Goal: Task Accomplishment & Management: Use online tool/utility

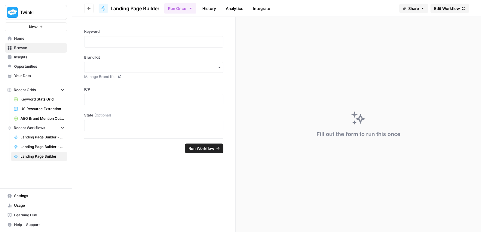
click at [25, 48] on span "Browse" at bounding box center [39, 47] width 50 height 5
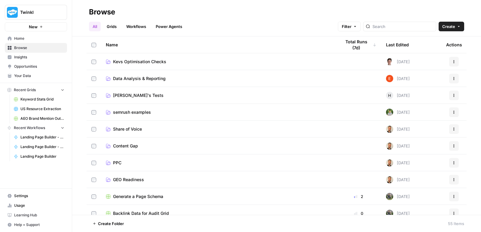
click at [124, 165] on link "PPC" at bounding box center [218, 163] width 225 height 6
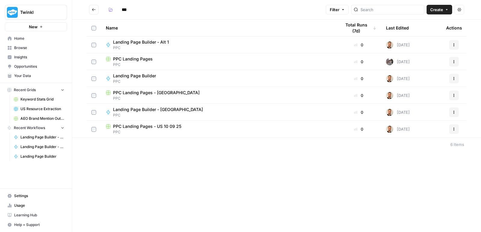
click at [148, 43] on span "Landing Page Builder - Alt 1" at bounding box center [141, 42] width 56 height 6
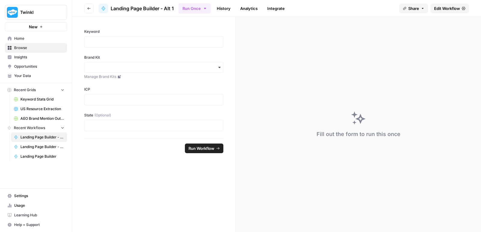
click at [452, 9] on span "Edit Workflow" at bounding box center [447, 8] width 26 height 6
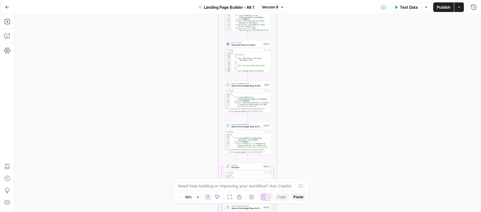
click at [305, 147] on div "Workflow Input Settings Inputs LLM · GPT-4.1 Prompt LLM Step 15 Output Expand O…" at bounding box center [247, 113] width 466 height 198
click at [320, 212] on html "Twinkl New Home Browse Insights Opportunities Your Data Recent Grids Keyword St…" at bounding box center [240, 106] width 481 height 212
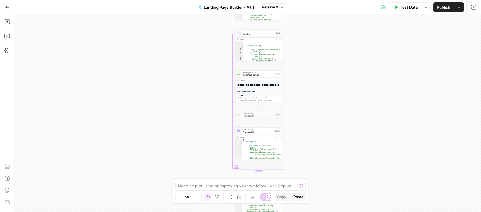
drag, startPoint x: 313, startPoint y: 28, endPoint x: 317, endPoint y: 155, distance: 127.1
click at [316, 122] on div "Workflow Input Settings Inputs LLM · GPT-4.1 Prompt LLM Step 15 Output Expand O…" at bounding box center [247, 113] width 466 height 198
click at [317, 155] on div "Workflow Input Settings Inputs LLM · GPT-4.1 Prompt LLM Step 15 Output Expand O…" at bounding box center [247, 113] width 466 height 198
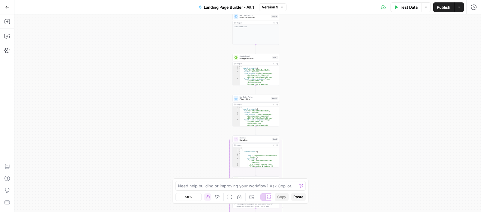
click at [314, 156] on div "Workflow Input Settings Inputs LLM · GPT-4.1 Prompt LLM Step 15 Output Expand O…" at bounding box center [247, 113] width 466 height 198
click at [319, 190] on div "Workflow Input Settings Inputs LLM · GPT-4.1 Prompt LLM Step 15 Output Expand O…" at bounding box center [247, 113] width 466 height 198
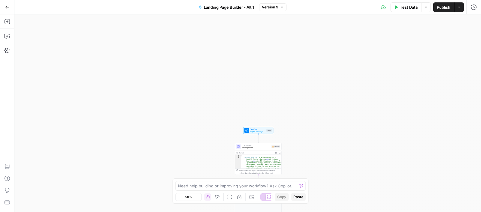
click at [332, 60] on div "Workflow Input Settings Inputs LLM · GPT-4.1 Prompt LLM Step 15 Output Expand O…" at bounding box center [247, 113] width 466 height 198
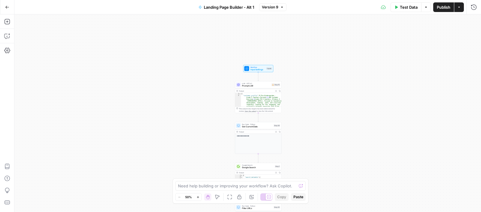
drag, startPoint x: 328, startPoint y: 151, endPoint x: 328, endPoint y: 90, distance: 61.6
click at [328, 90] on div "Workflow Input Settings Inputs LLM · GPT-4.1 Prompt LLM Step 15 Output Expand O…" at bounding box center [247, 113] width 466 height 198
click at [199, 198] on icon "button" at bounding box center [197, 197] width 3 height 3
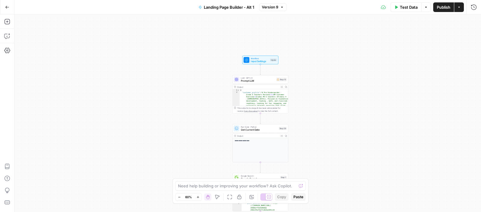
click at [199, 198] on icon "button" at bounding box center [197, 197] width 3 height 3
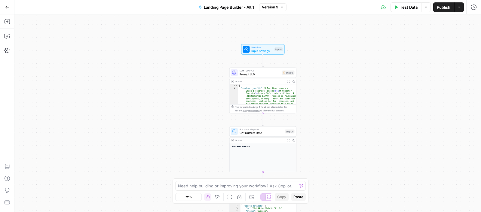
click at [199, 198] on icon "button" at bounding box center [197, 197] width 3 height 3
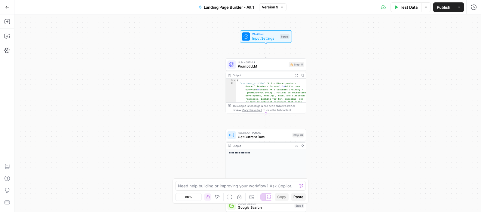
click at [199, 198] on icon "button" at bounding box center [197, 197] width 3 height 3
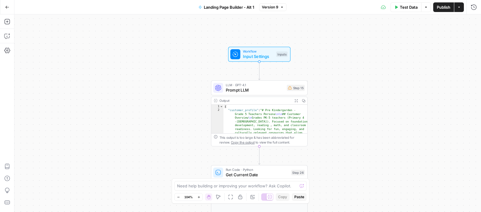
drag, startPoint x: 372, startPoint y: 103, endPoint x: 361, endPoint y: 136, distance: 34.3
click at [361, 136] on div "Workflow Input Settings Inputs LLM · GPT-4.1 Prompt LLM Step 15 Output Expand O…" at bounding box center [247, 113] width 466 height 198
click at [196, 198] on button "Zoom In" at bounding box center [198, 196] width 7 height 7
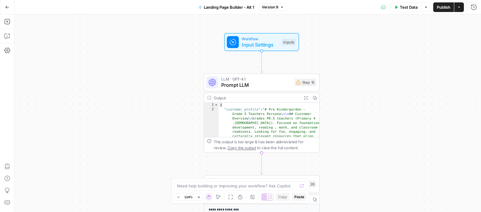
click at [277, 44] on span "Input Settings" at bounding box center [260, 45] width 37 height 8
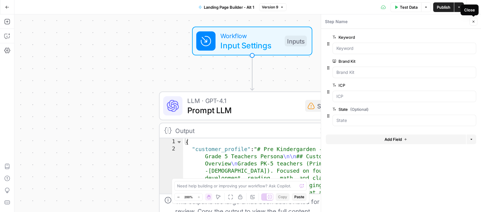
click at [472, 25] on button "Close" at bounding box center [473, 22] width 8 height 8
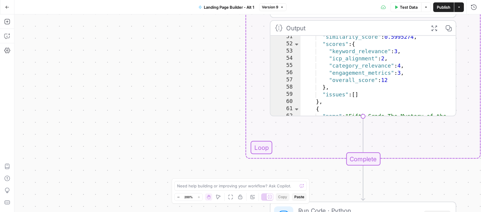
scroll to position [278, 0]
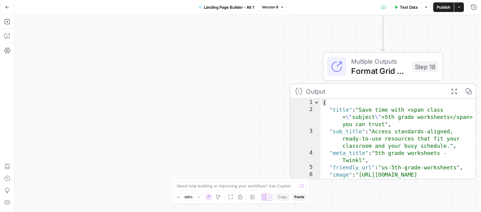
click at [8, 7] on icon "button" at bounding box center [7, 7] width 4 height 4
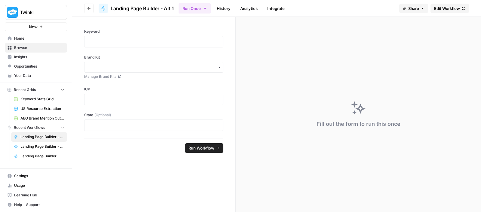
click at [33, 43] on link "Browse" at bounding box center [36, 48] width 62 height 10
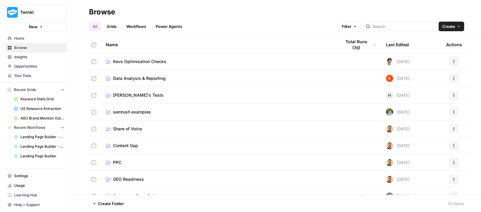
click at [117, 164] on span "PPC" at bounding box center [117, 163] width 8 height 6
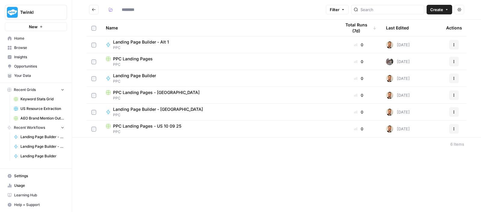
click at [150, 126] on span "PPC Landing Pages - US 10 09 25" at bounding box center [147, 126] width 68 height 6
type input "***"
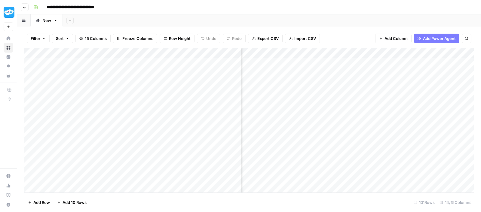
scroll to position [0, 213]
click at [26, 7] on span "Go back" at bounding box center [26, 7] width 0 height 0
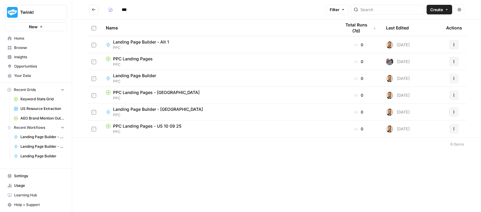
type input "***"
click at [154, 126] on span "PPC Landing Pages - US 10 09 25" at bounding box center [147, 126] width 68 height 6
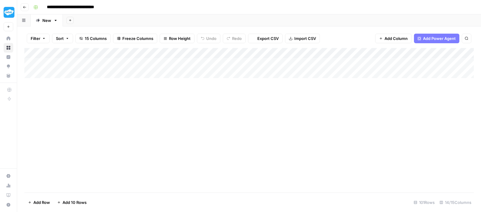
click at [26, 5] on icon "button" at bounding box center [25, 7] width 4 height 4
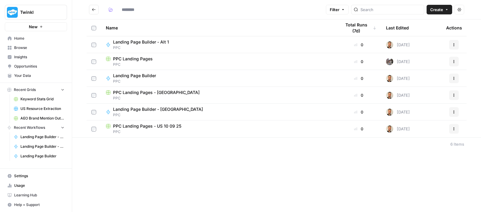
type input "***"
click at [135, 44] on span "Landing Page Builder - Alt 1" at bounding box center [141, 42] width 56 height 6
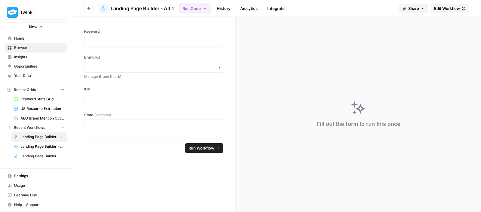
click at [445, 10] on span "Edit Workflow" at bounding box center [447, 8] width 26 height 6
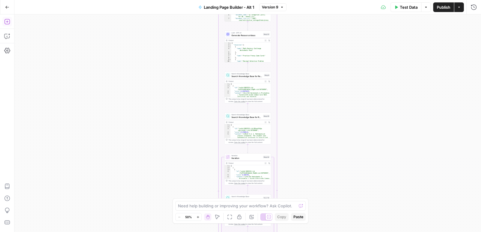
click at [5, 20] on icon "button" at bounding box center [7, 22] width 6 height 6
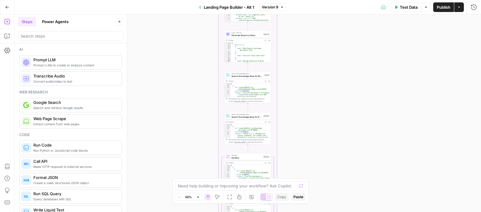
click at [58, 22] on button "Power Agents" at bounding box center [55, 22] width 34 height 10
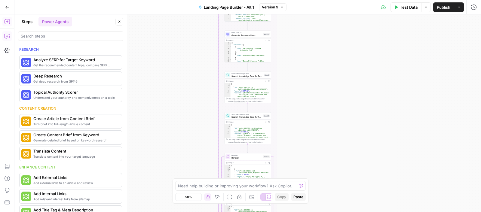
click at [10, 32] on button "Copilot" at bounding box center [7, 36] width 10 height 10
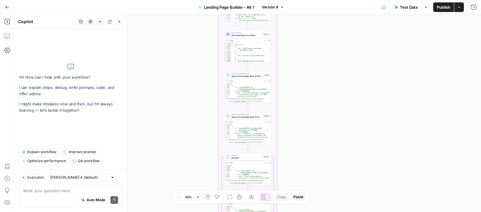
click at [48, 151] on span "Explain workflow" at bounding box center [41, 151] width 29 height 5
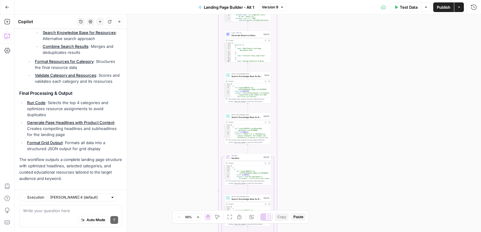
scroll to position [452, 0]
click at [5, 51] on icon "button" at bounding box center [7, 50] width 6 height 6
